Goal: Transaction & Acquisition: Register for event/course

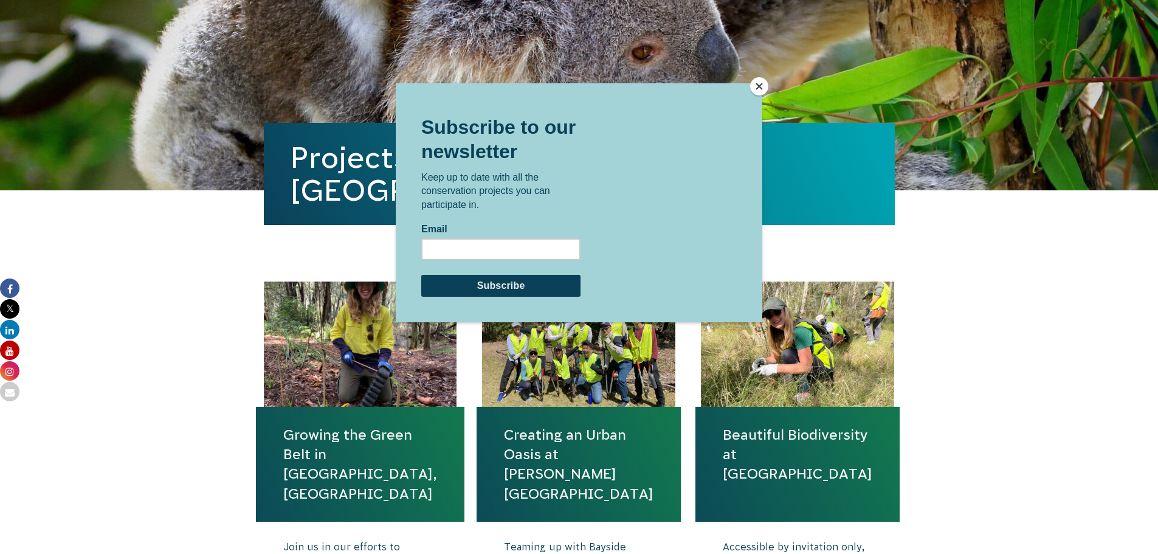
scroll to position [304, 0]
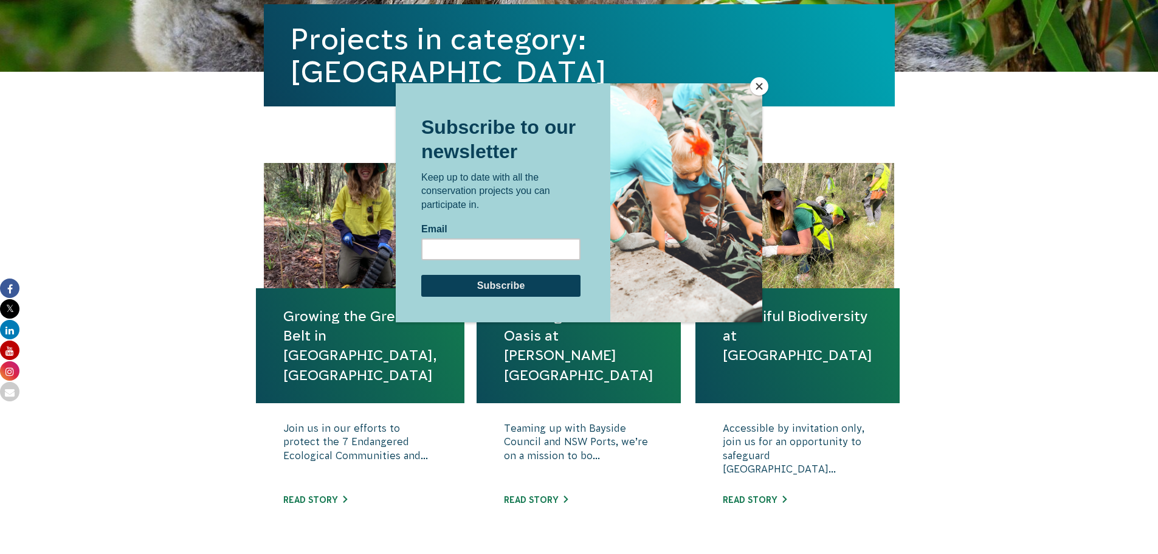
click at [756, 89] on button "Close" at bounding box center [759, 86] width 18 height 18
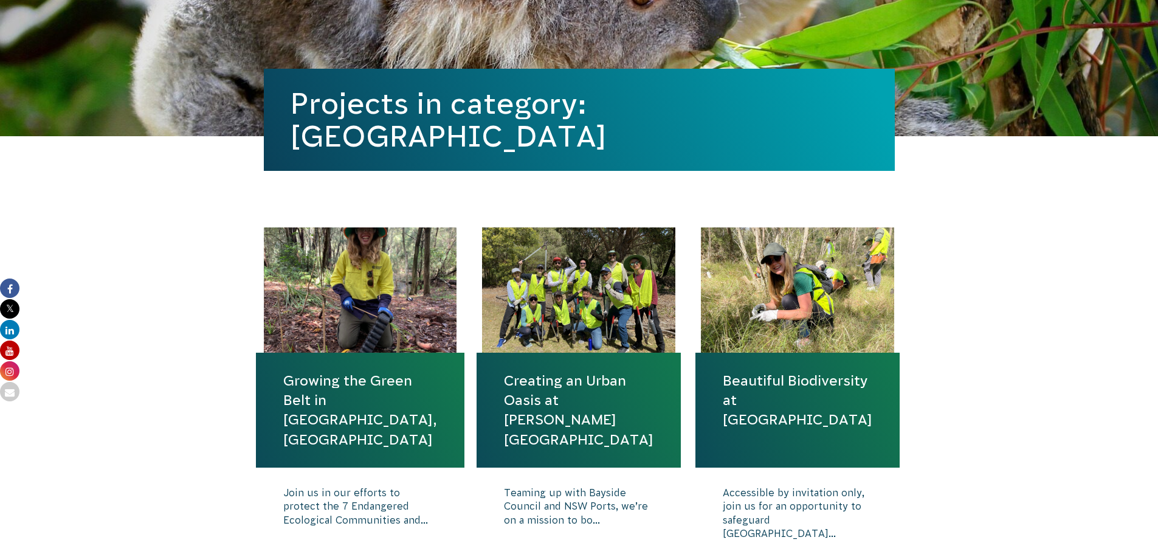
scroll to position [0, 0]
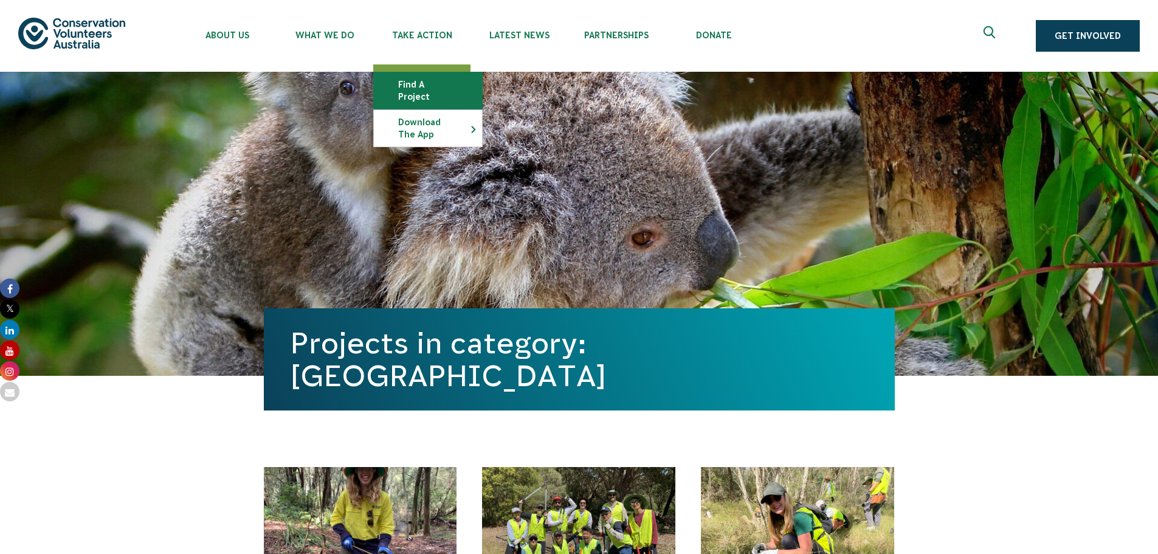
click at [436, 86] on link "Find a project" at bounding box center [428, 90] width 108 height 36
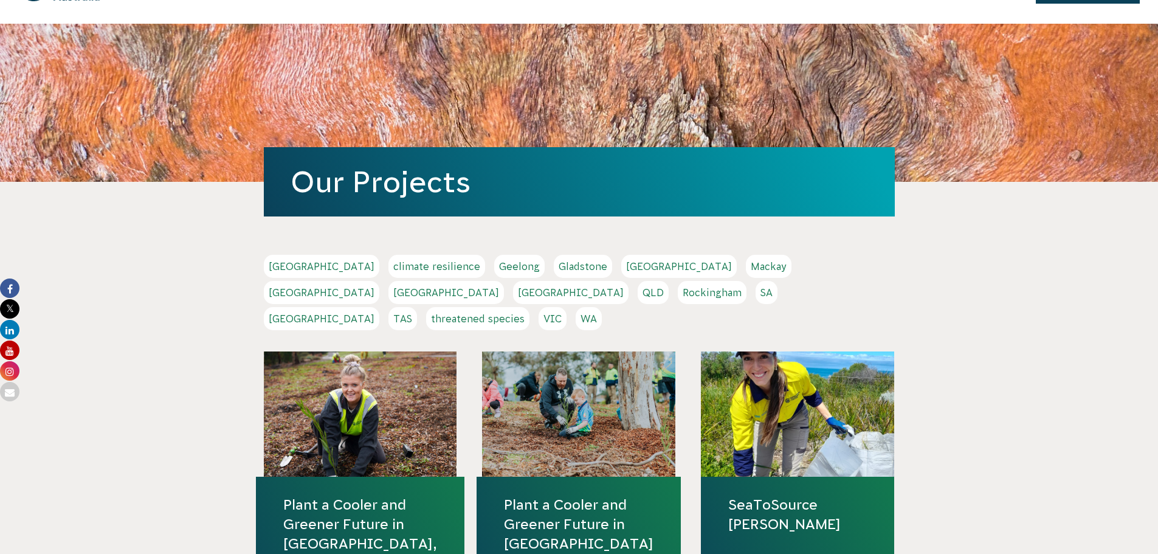
scroll to position [122, 0]
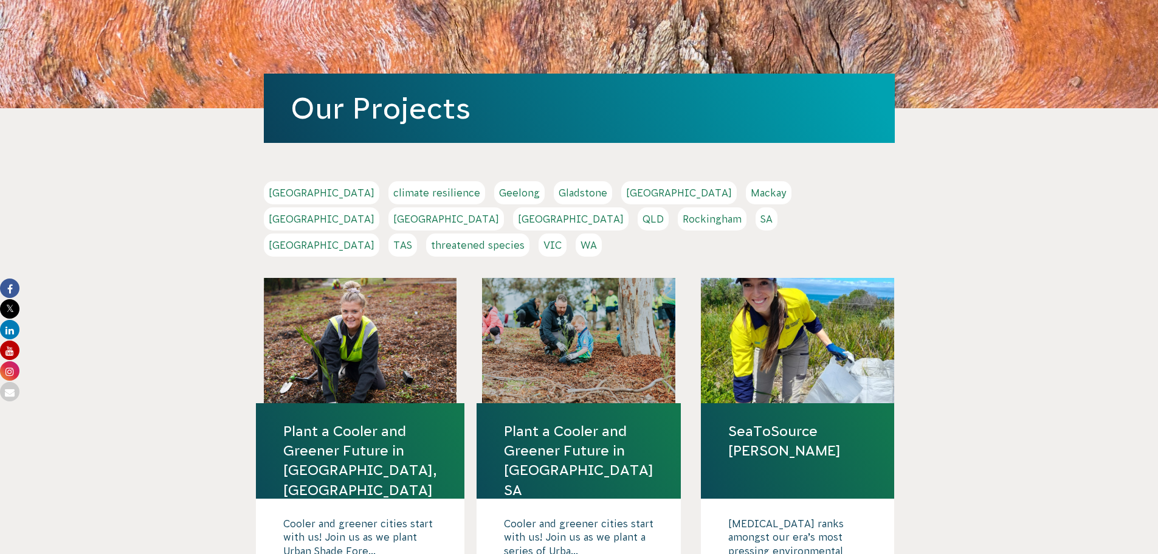
click at [504, 207] on link "NSW" at bounding box center [445, 218] width 115 height 23
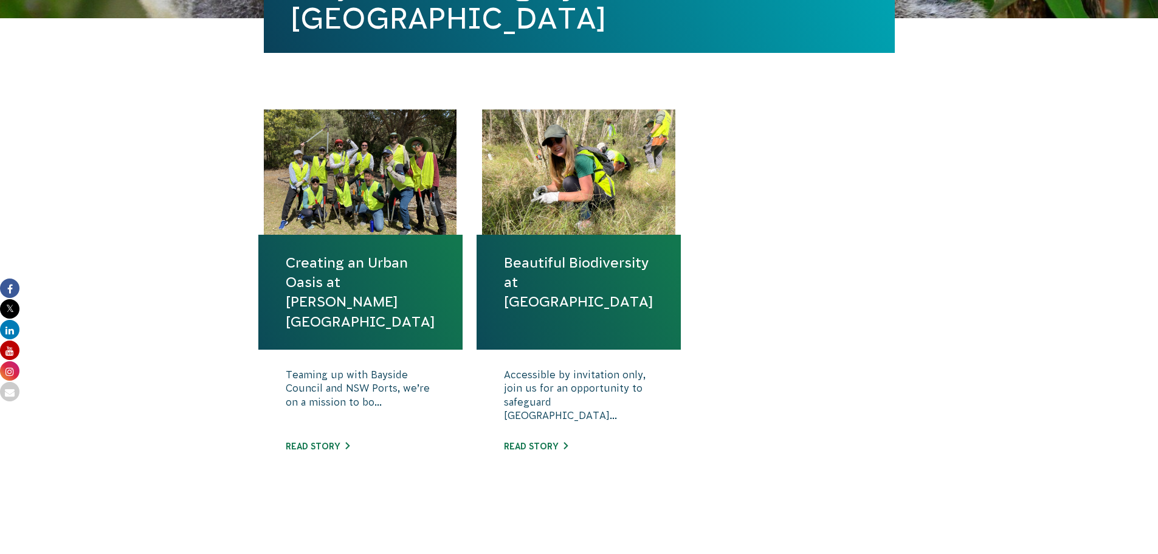
scroll to position [425, 0]
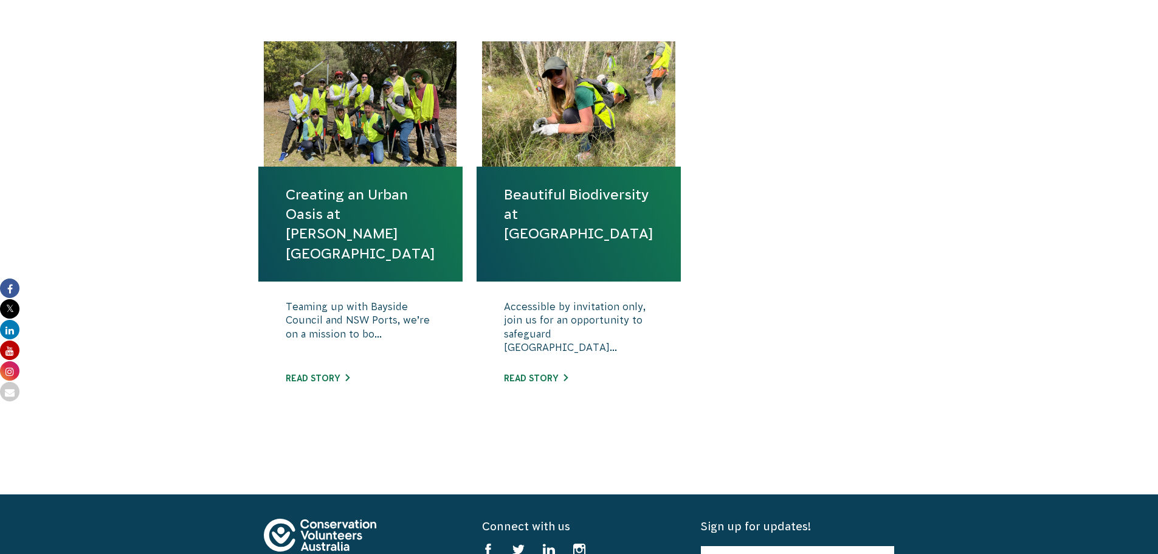
click at [349, 218] on link "Creating an Urban Oasis at [PERSON_NAME][GEOGRAPHIC_DATA]" at bounding box center [361, 224] width 150 height 78
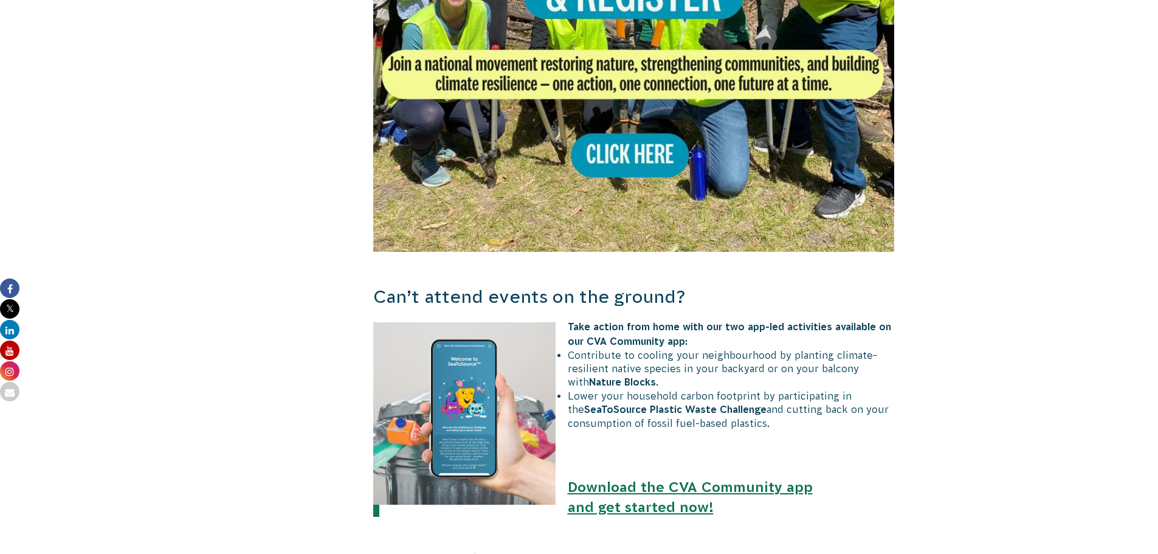
scroll to position [851, 0]
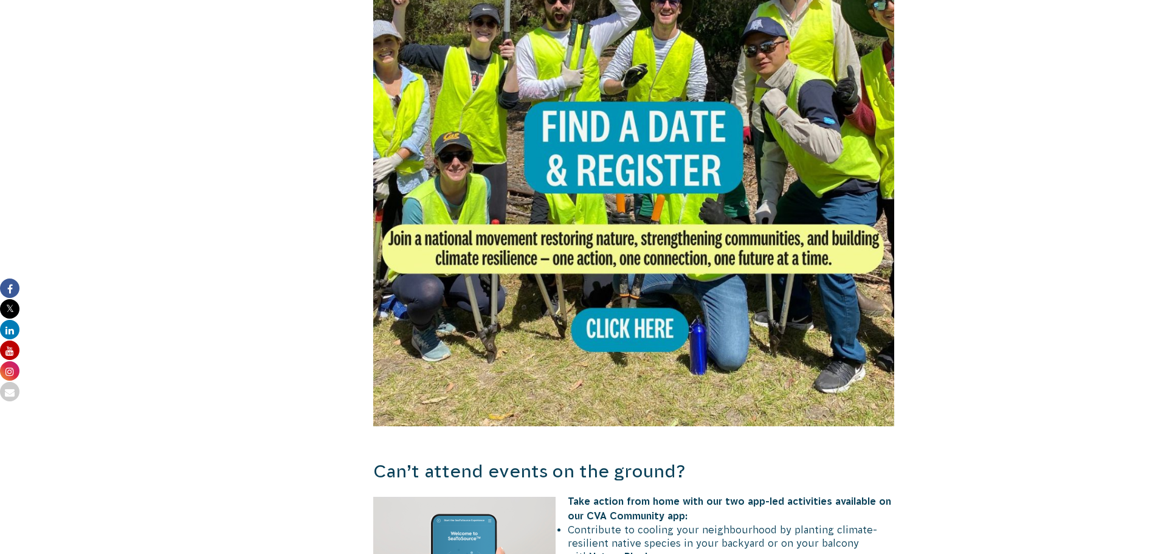
click at [623, 297] on img at bounding box center [634, 166] width 522 height 522
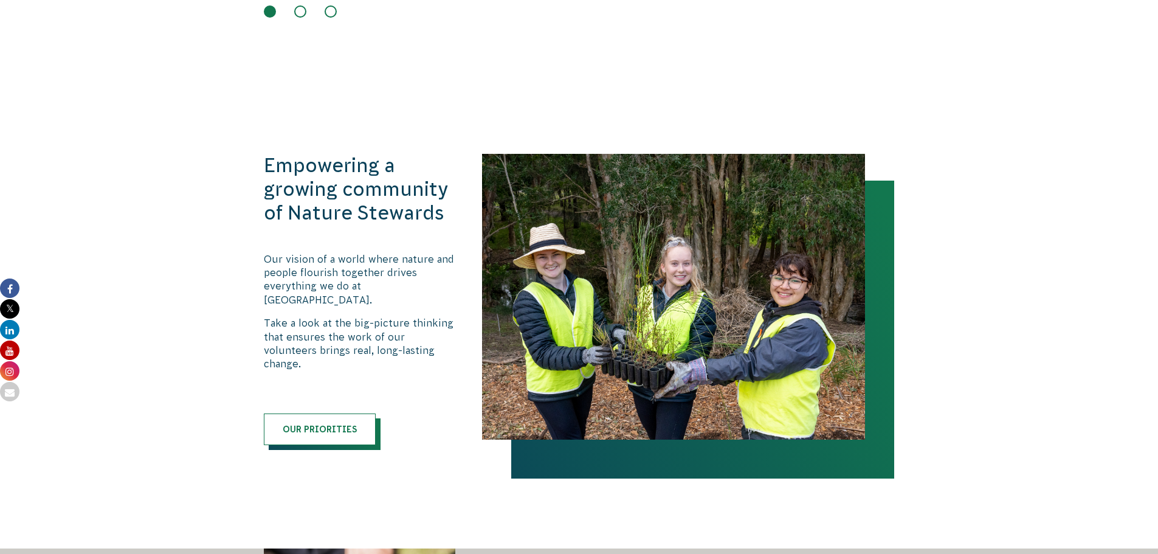
scroll to position [1276, 0]
